Goal: Task Accomplishment & Management: Manage account settings

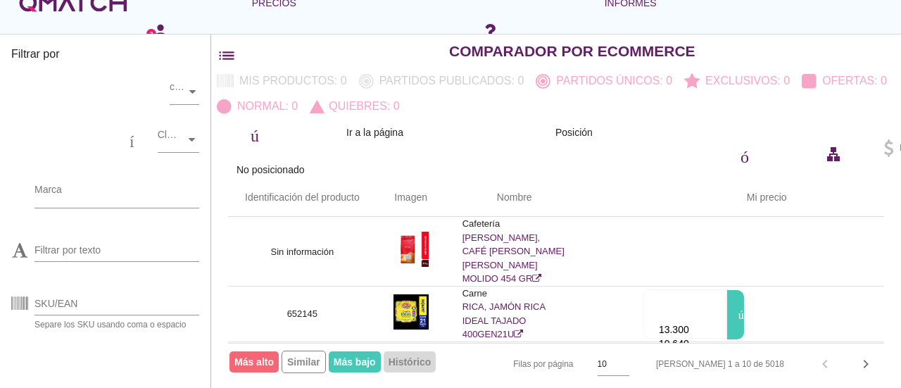
click at [118, 11] on div "logotipo blanco de qmatch" at bounding box center [73, 3] width 113 height 28
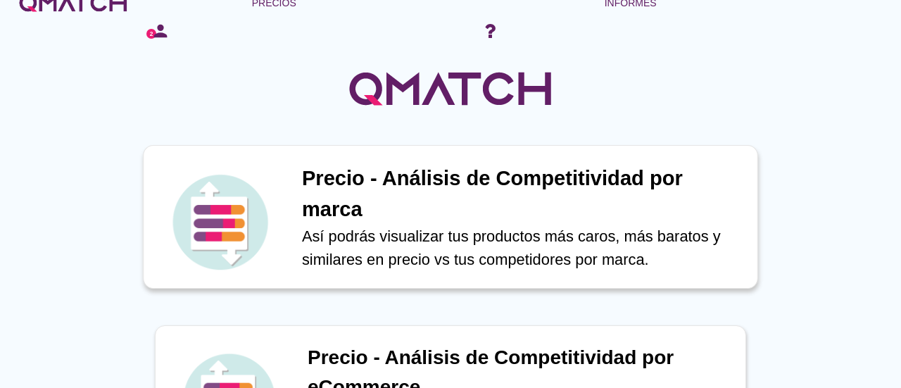
click at [436, 202] on h1 "Precio - Análisis de Competitividad por marca" at bounding box center [522, 193] width 441 height 61
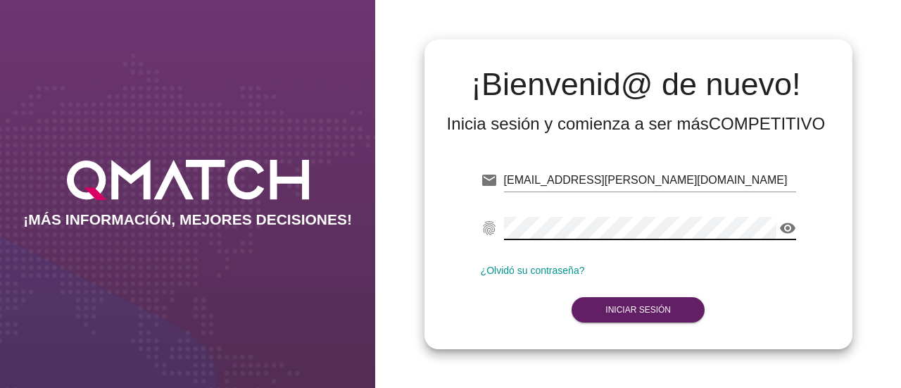
click at [788, 227] on icon "visibility" at bounding box center [787, 228] width 17 height 17
click at [643, 299] on button "Iniciar Sesión" at bounding box center [638, 309] width 133 height 25
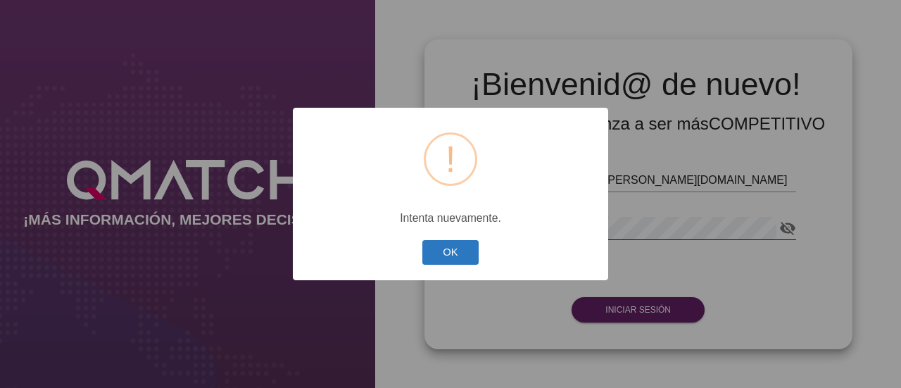
click at [456, 251] on button "OK" at bounding box center [450, 252] width 57 height 25
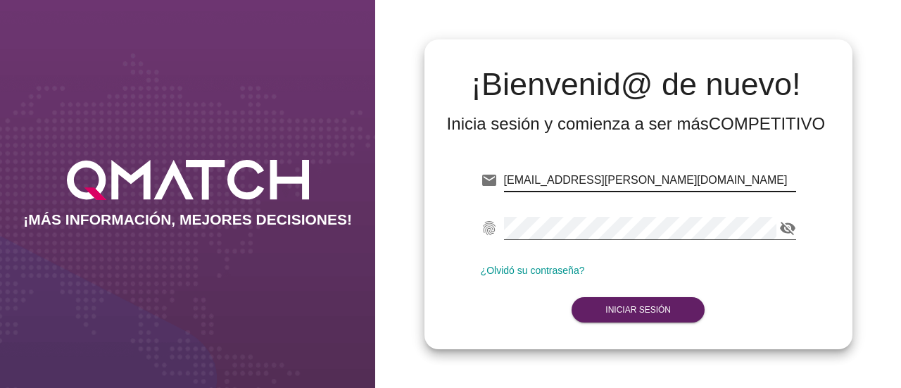
drag, startPoint x: 719, startPoint y: 180, endPoint x: 495, endPoint y: 182, distance: 223.9
click at [495, 182] on div "email edwinalberto.lopez@cencosud.com.co" at bounding box center [638, 182] width 315 height 45
click at [593, 180] on input "edwinalberto.lopez@cencosud.com.co" at bounding box center [650, 180] width 292 height 23
drag, startPoint x: 703, startPoint y: 180, endPoint x: 481, endPoint y: 184, distance: 221.1
click at [481, 184] on div "email edwinalberto.lopez@cencosud.com.co" at bounding box center [638, 182] width 315 height 45
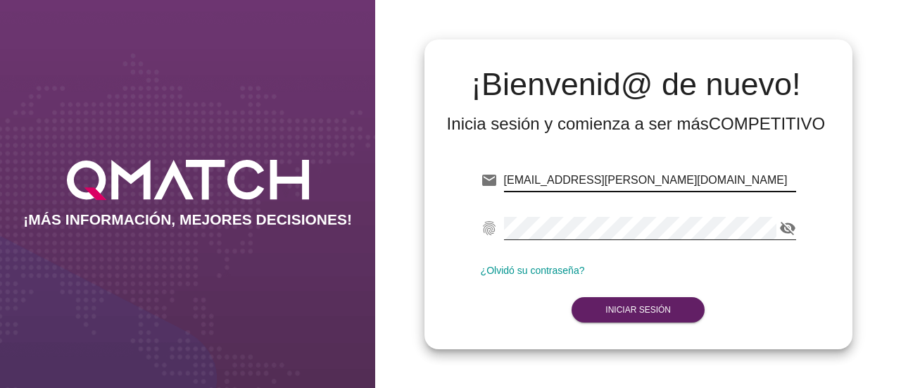
click at [600, 181] on input "edwinalberto.lopez@cencosud.com.co" at bounding box center [650, 180] width 292 height 23
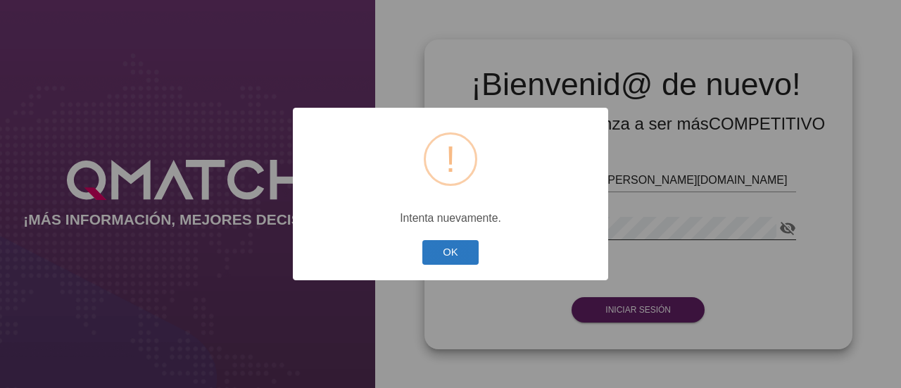
click at [472, 245] on button "OK" at bounding box center [450, 252] width 57 height 25
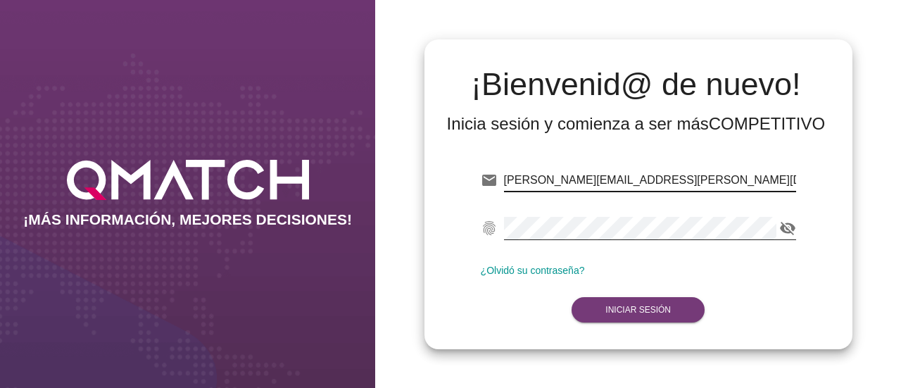
click at [626, 322] on button "Iniciar Sesión" at bounding box center [638, 309] width 133 height 25
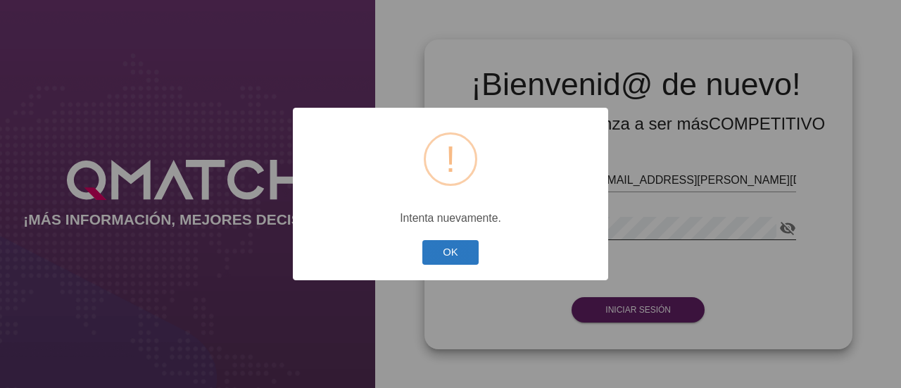
click at [454, 258] on button "OK" at bounding box center [450, 252] width 57 height 25
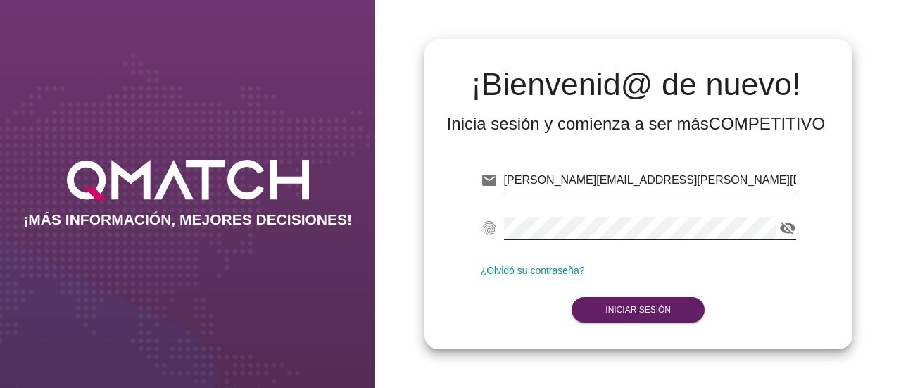
click at [632, 175] on input "juliana.alvarez@cencosud.com.co" at bounding box center [650, 180] width 292 height 23
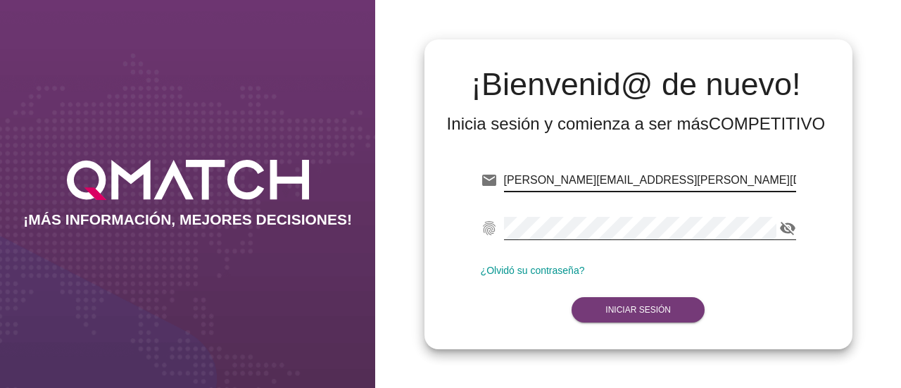
click at [665, 313] on strong "Iniciar Sesión" at bounding box center [637, 310] width 65 height 10
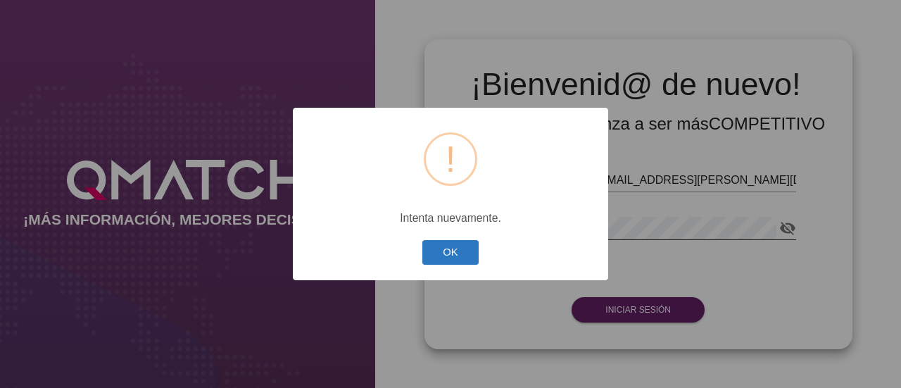
click at [463, 254] on button "OK" at bounding box center [450, 252] width 57 height 25
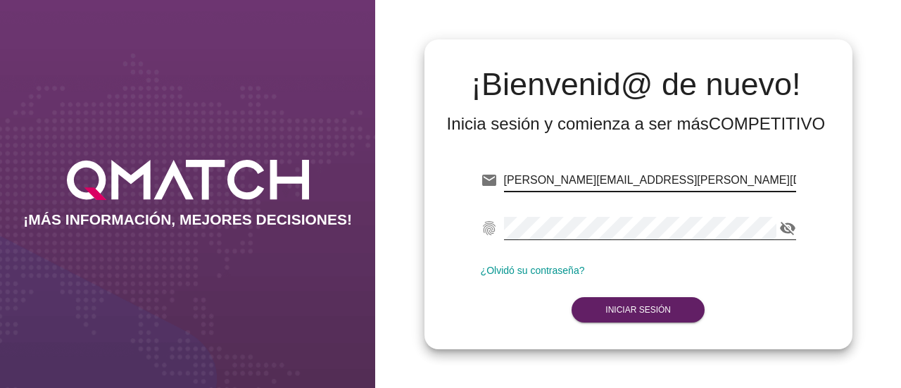
drag, startPoint x: 634, startPoint y: 178, endPoint x: 492, endPoint y: 192, distance: 142.9
click at [492, 192] on div "email juliana.alvarez@easy.com.co" at bounding box center [638, 182] width 315 height 45
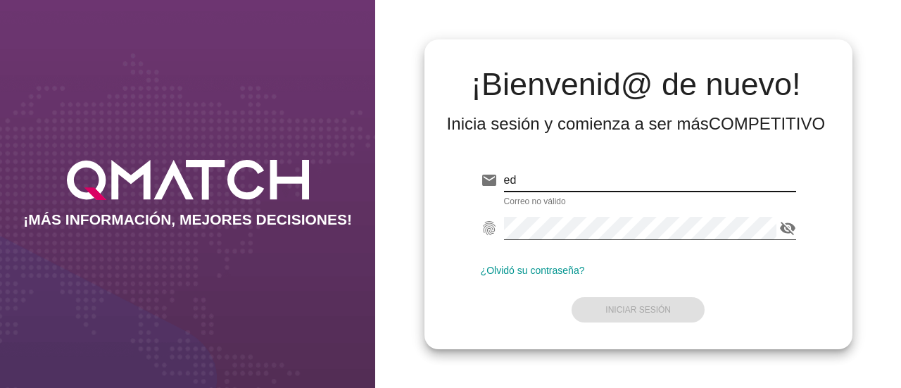
type input "edlopez@makro.com.co"
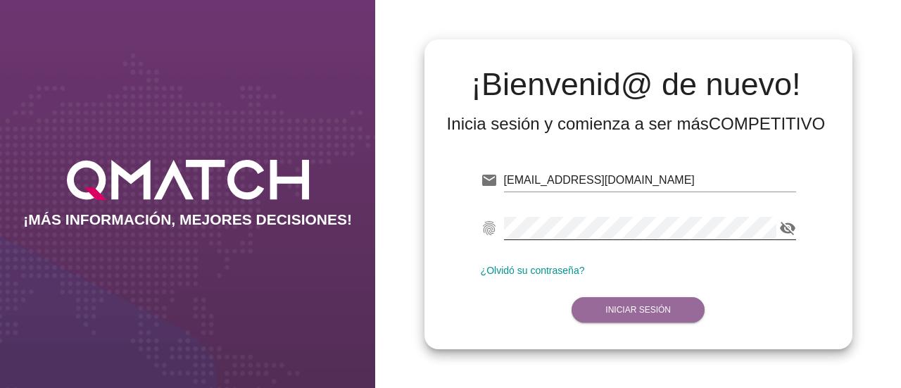
click at [633, 306] on strong "Iniciar Sesión" at bounding box center [637, 310] width 65 height 10
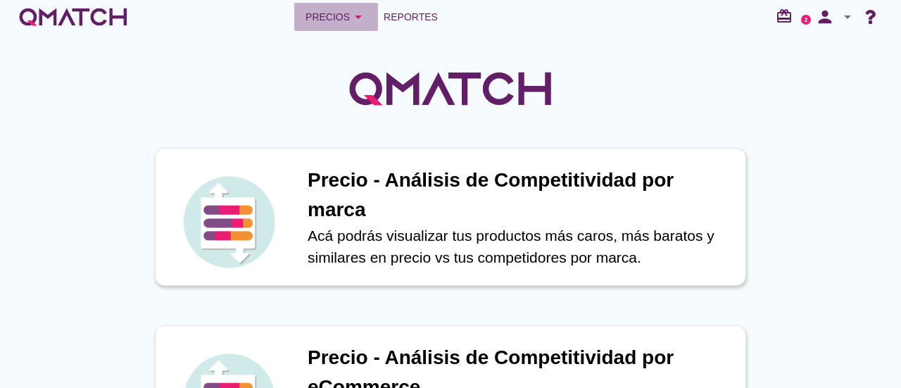
click at [344, 14] on div "Precios arrow_drop_down" at bounding box center [336, 16] width 61 height 17
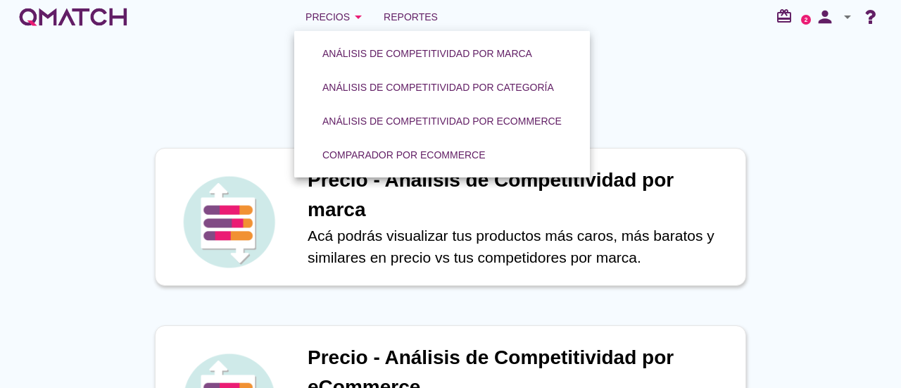
click at [700, 57] on div at bounding box center [450, 81] width 901 height 94
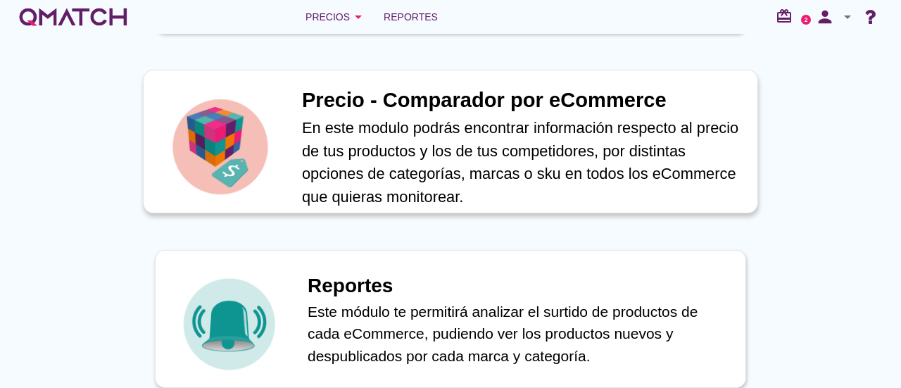
scroll to position [626, 0]
